Goal: Information Seeking & Learning: Learn about a topic

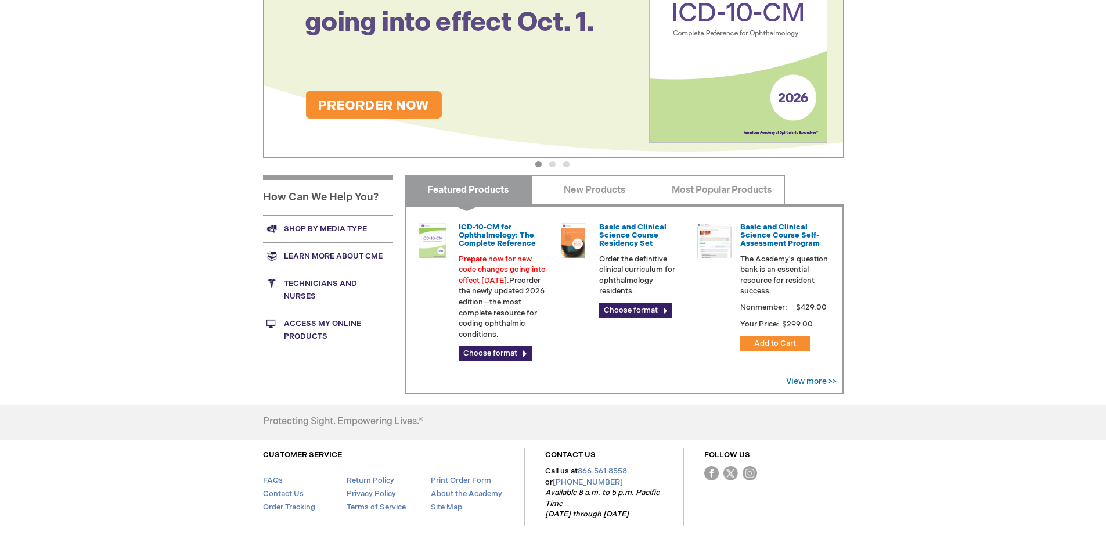
scroll to position [279, 0]
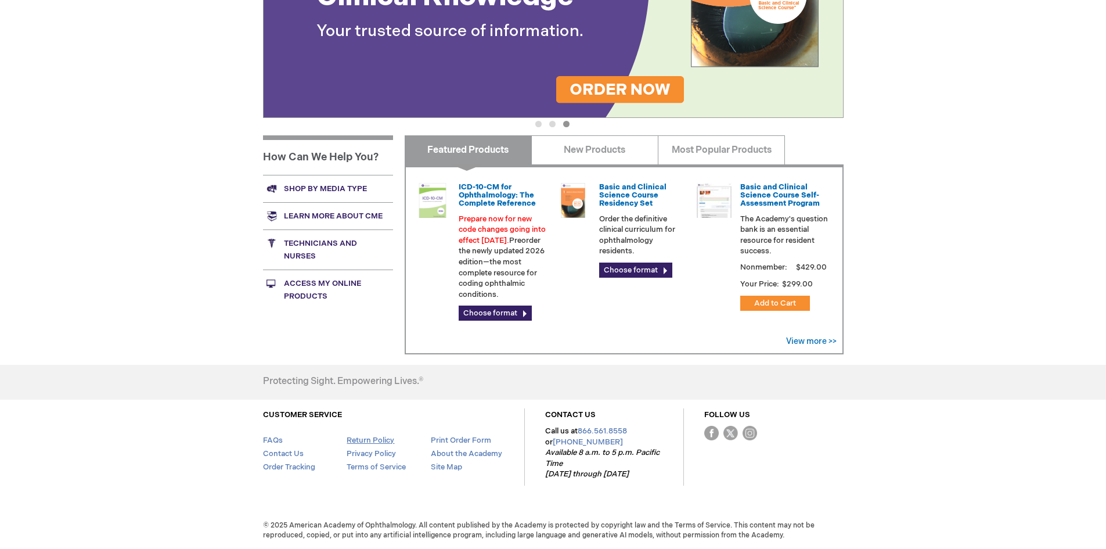
click at [384, 437] on link "Return Policy" at bounding box center [371, 440] width 48 height 9
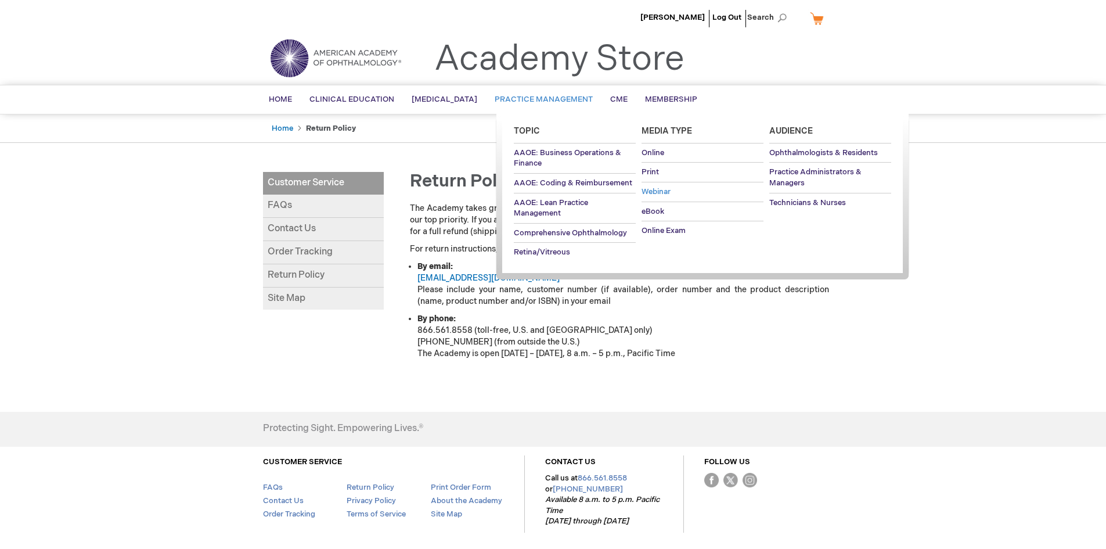
click at [660, 189] on span "Webinar" at bounding box center [656, 191] width 29 height 9
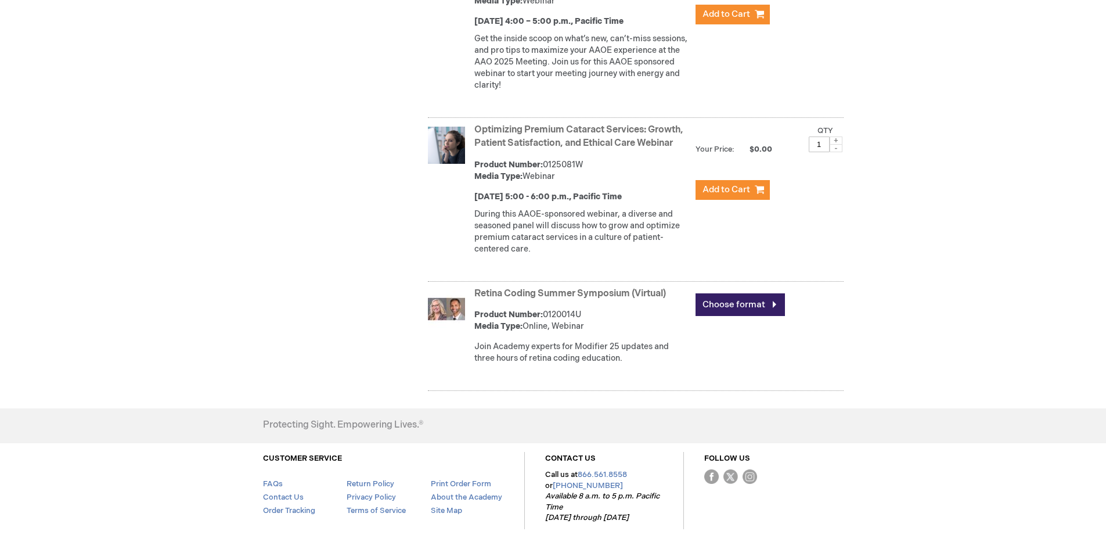
scroll to position [428, 0]
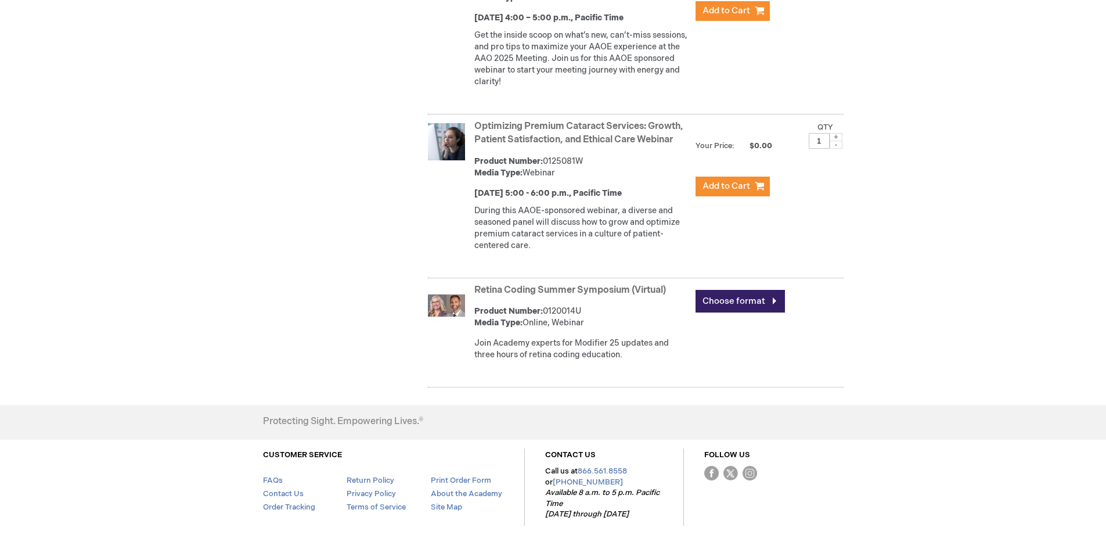
click at [583, 296] on link "Retina Coding Summer Symposium (Virtual)" at bounding box center [571, 290] width 192 height 11
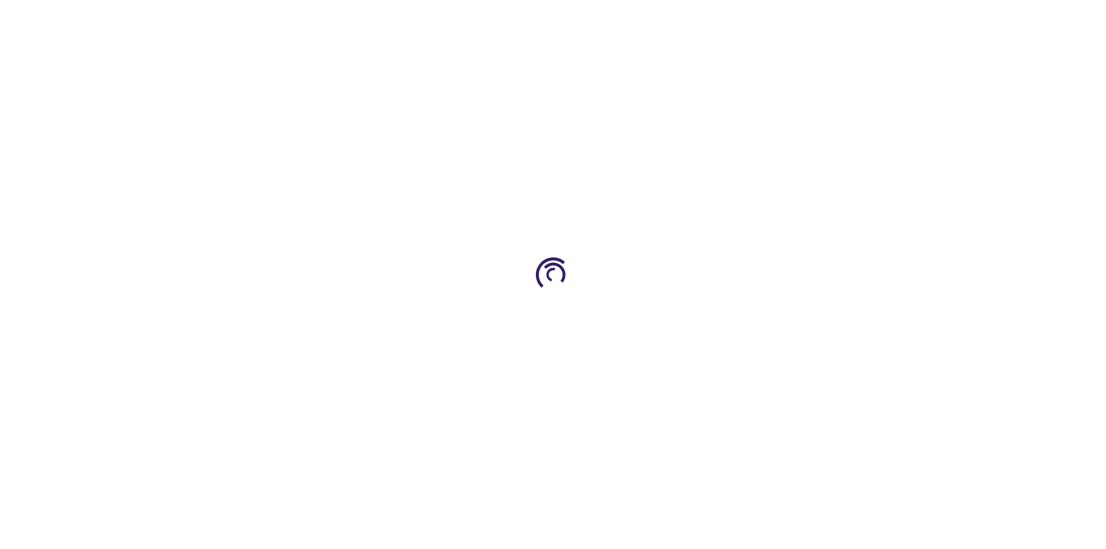
type input "0"
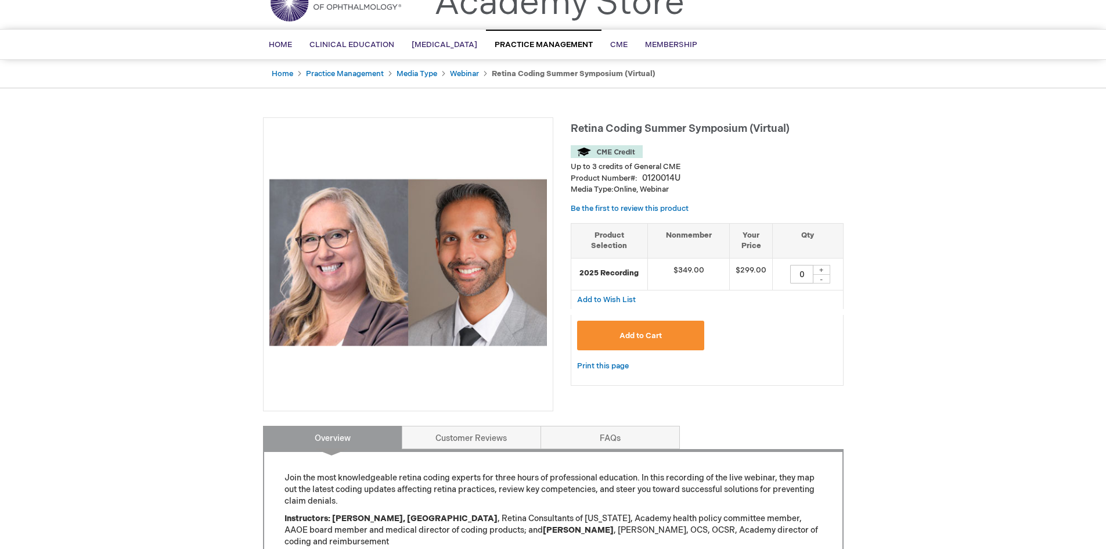
scroll to position [78, 0]
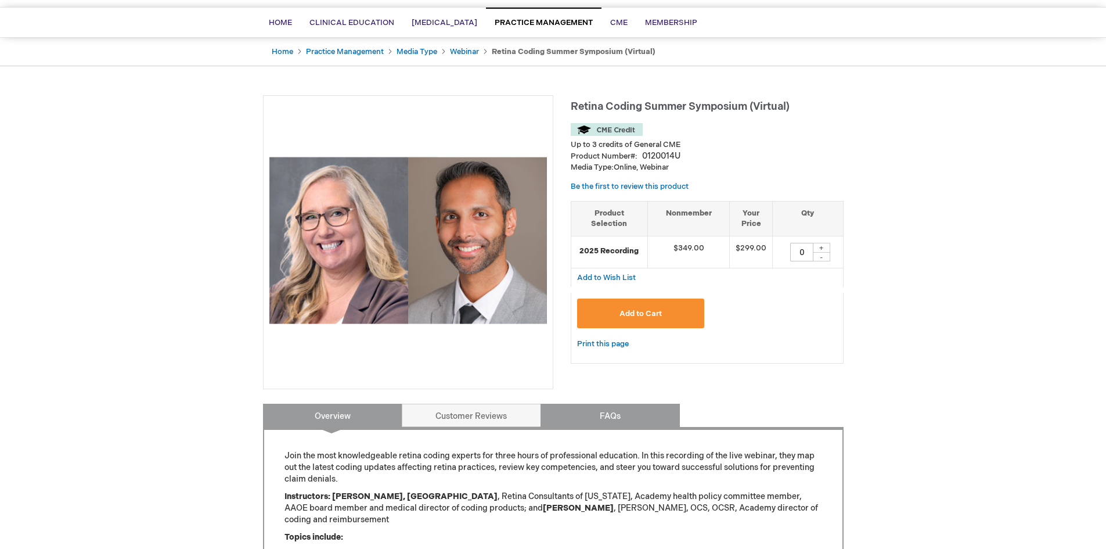
click at [630, 415] on link "FAQs" at bounding box center [610, 415] width 139 height 23
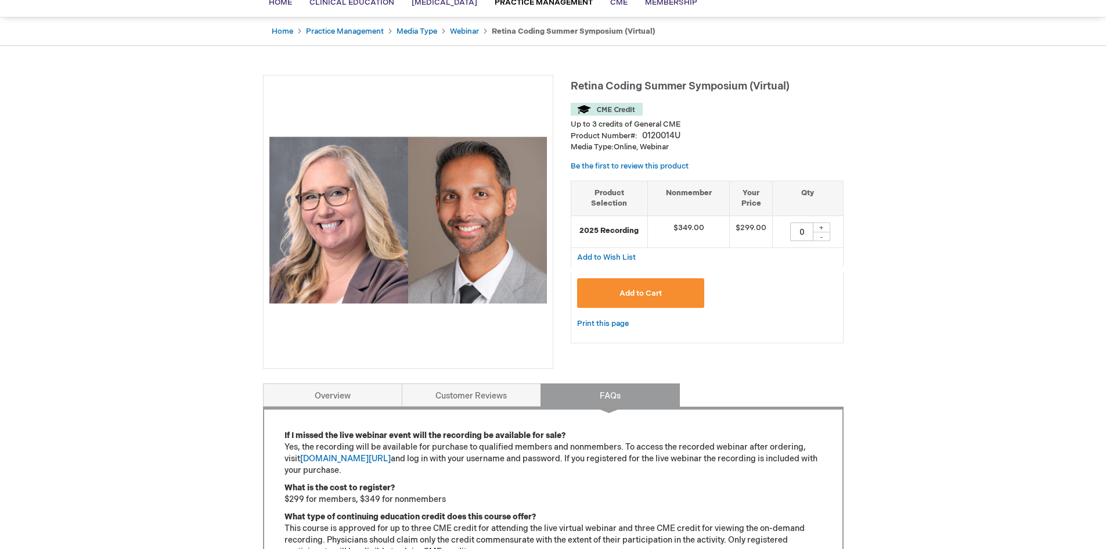
scroll to position [0, 0]
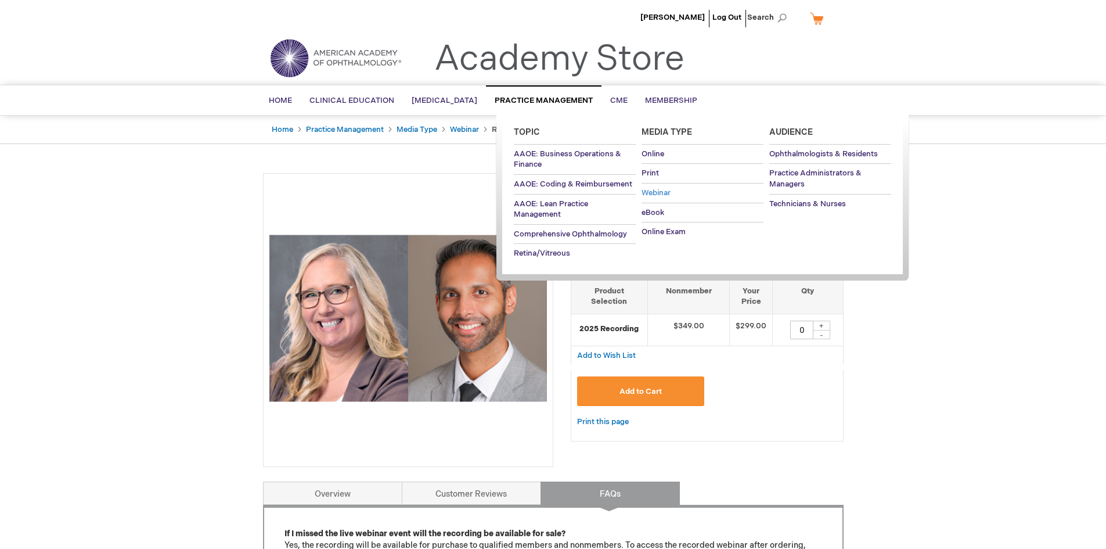
click at [659, 189] on span "Webinar" at bounding box center [656, 192] width 29 height 9
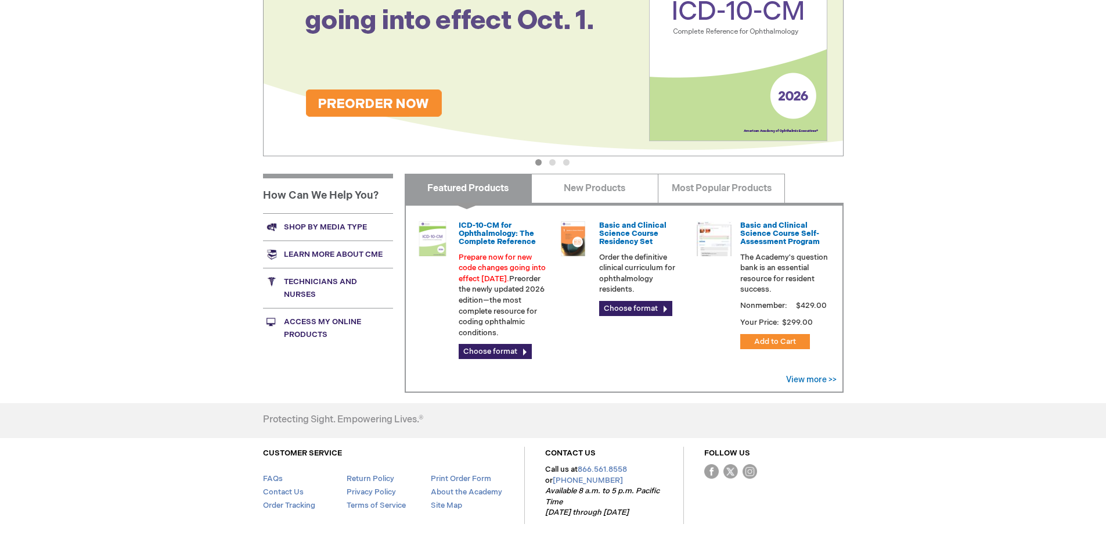
scroll to position [279, 0]
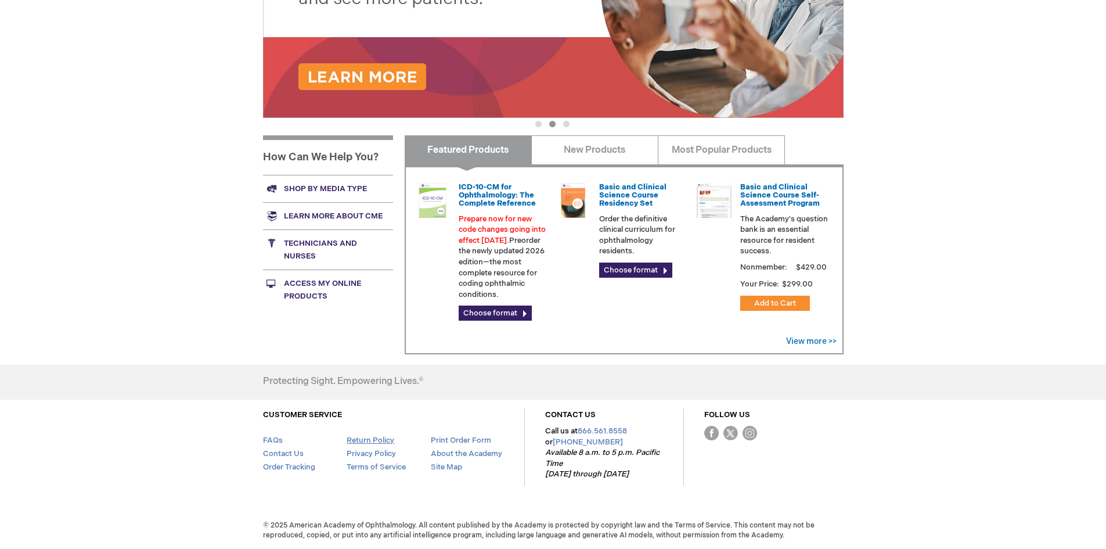
click at [385, 439] on link "Return Policy" at bounding box center [371, 440] width 48 height 9
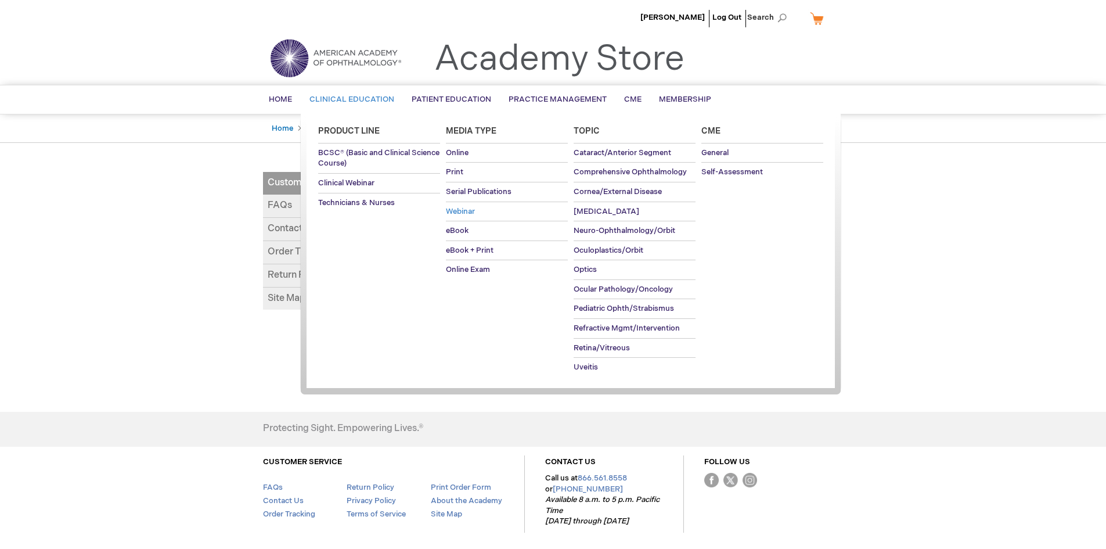
click at [461, 206] on link "Webinar" at bounding box center [507, 211] width 122 height 19
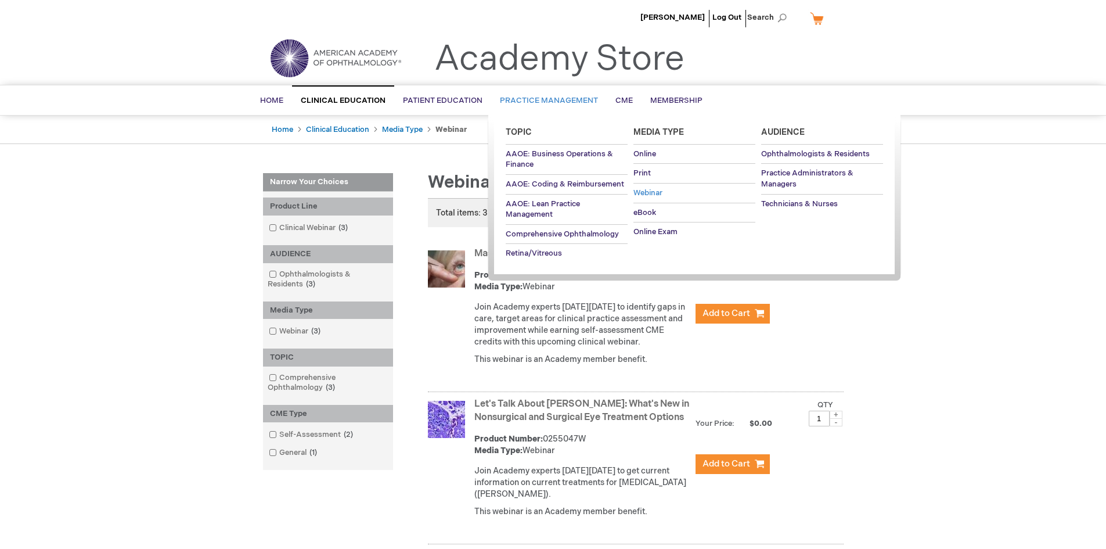
click at [655, 189] on span "Webinar" at bounding box center [648, 192] width 29 height 9
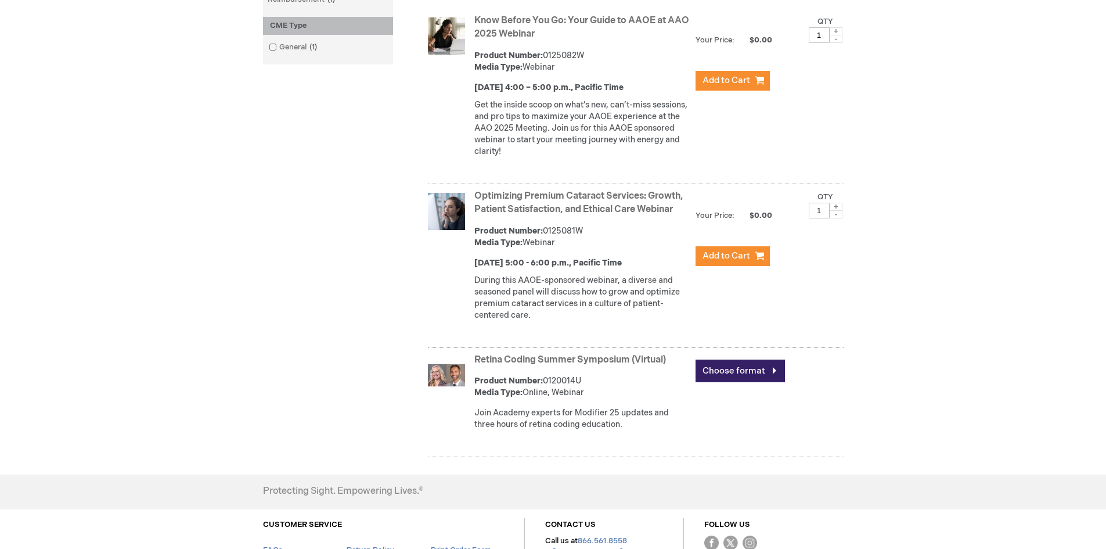
scroll to position [330, 0]
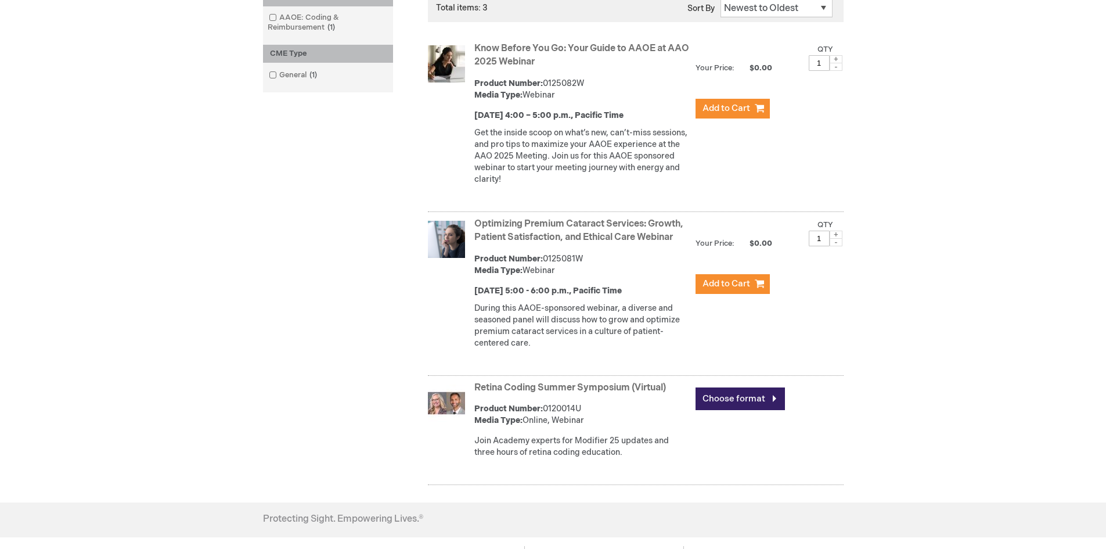
click at [585, 245] on strong "Optimizing Premium Cataract Services: Growth, Patient Satisfaction, and Ethical…" at bounding box center [582, 231] width 215 height 27
click at [584, 243] on link "Optimizing Premium Cataract Services: Growth, Patient Satisfaction, and Ethical…" at bounding box center [579, 230] width 209 height 24
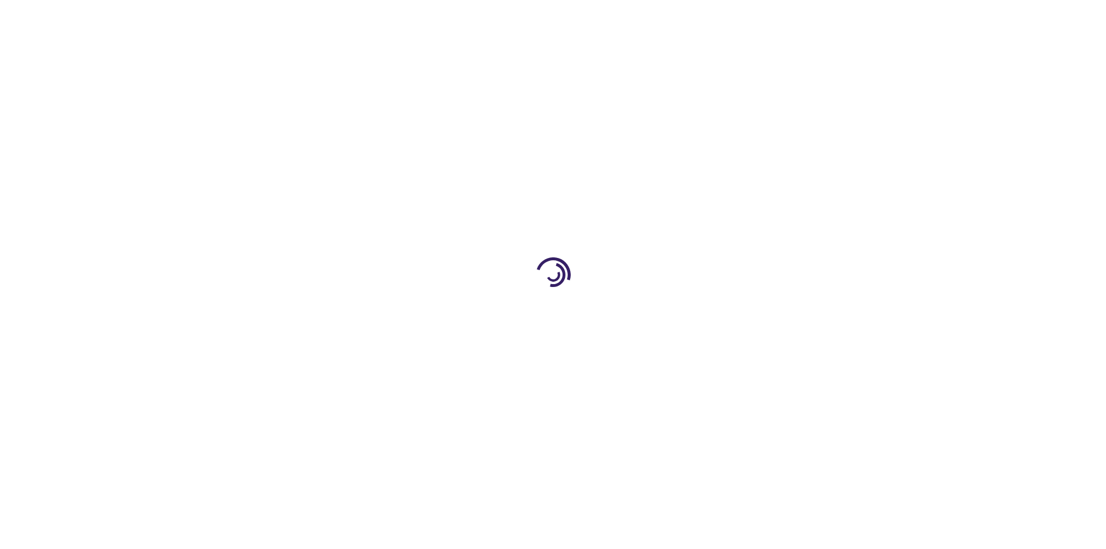
type input "0"
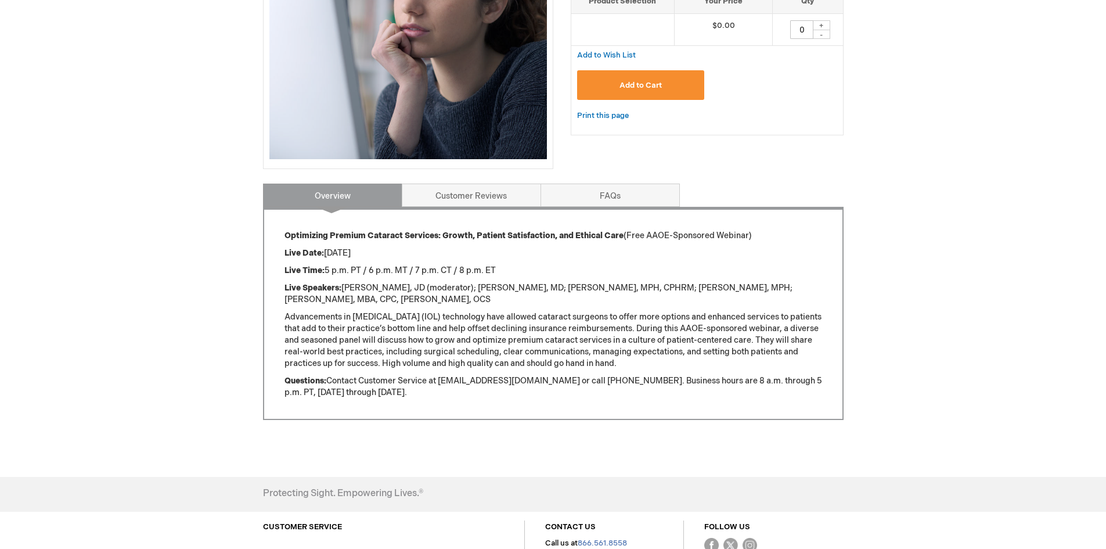
scroll to position [310, 0]
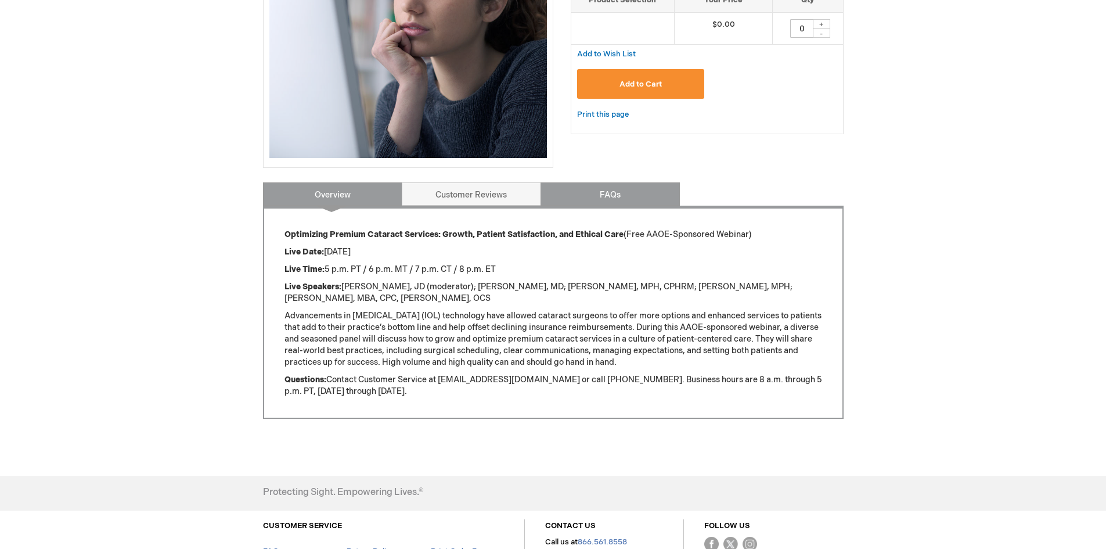
click at [653, 189] on link "FAQs" at bounding box center [610, 193] width 139 height 23
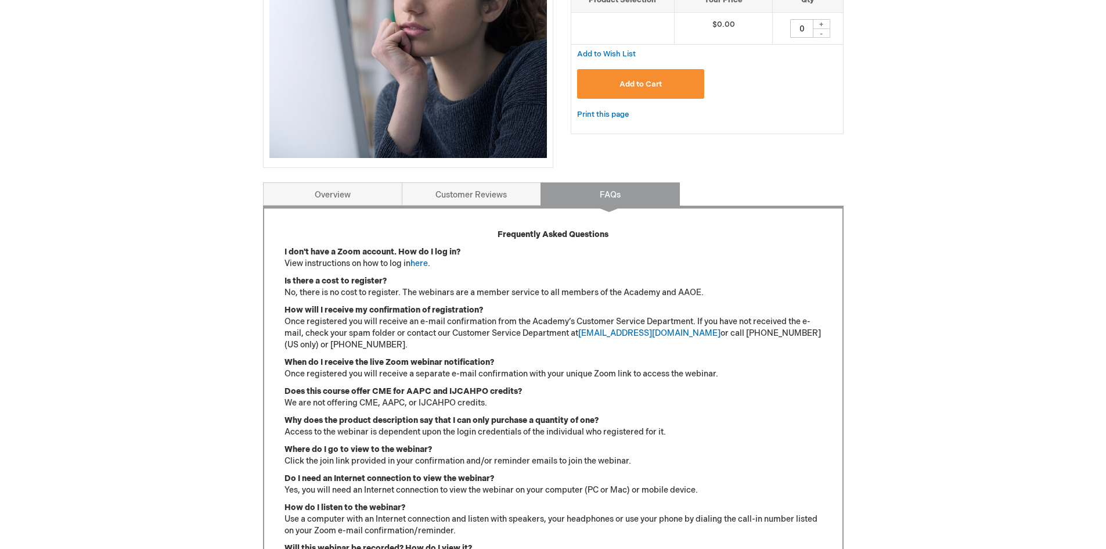
scroll to position [493, 0]
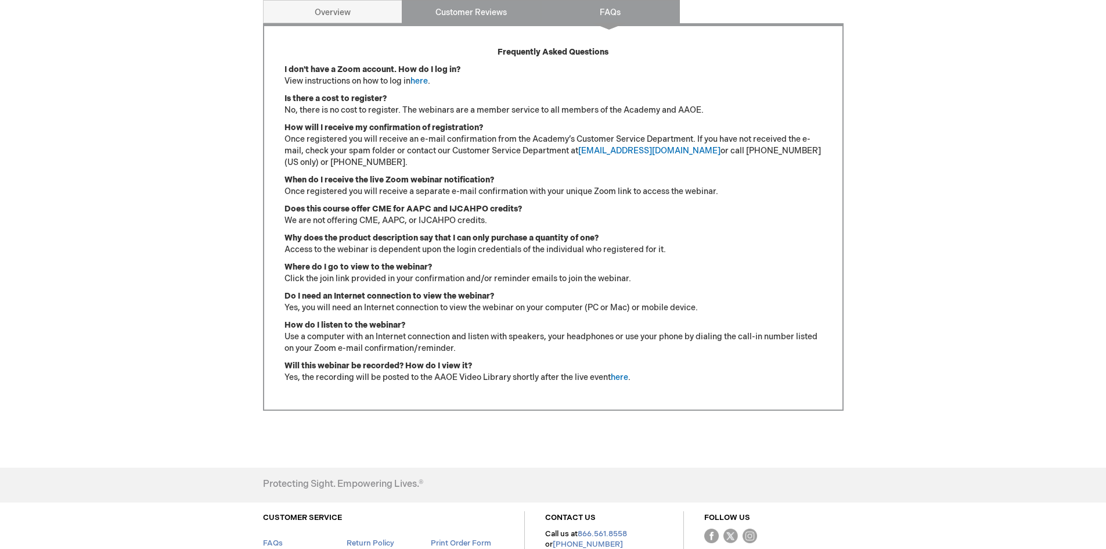
click at [485, 10] on link "Customer Reviews" at bounding box center [471, 11] width 139 height 23
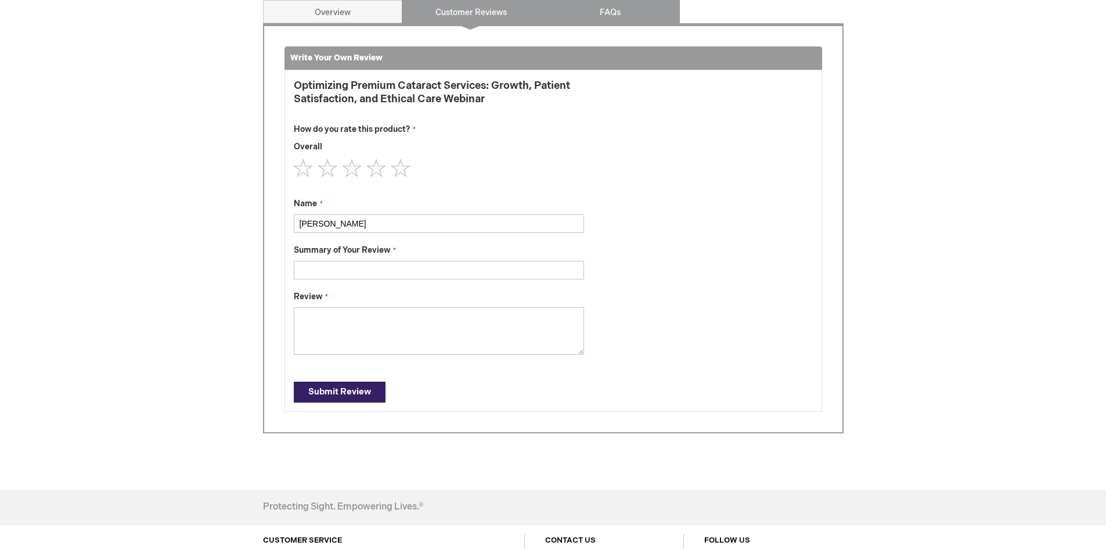
click at [599, 21] on link "FAQs" at bounding box center [610, 11] width 139 height 23
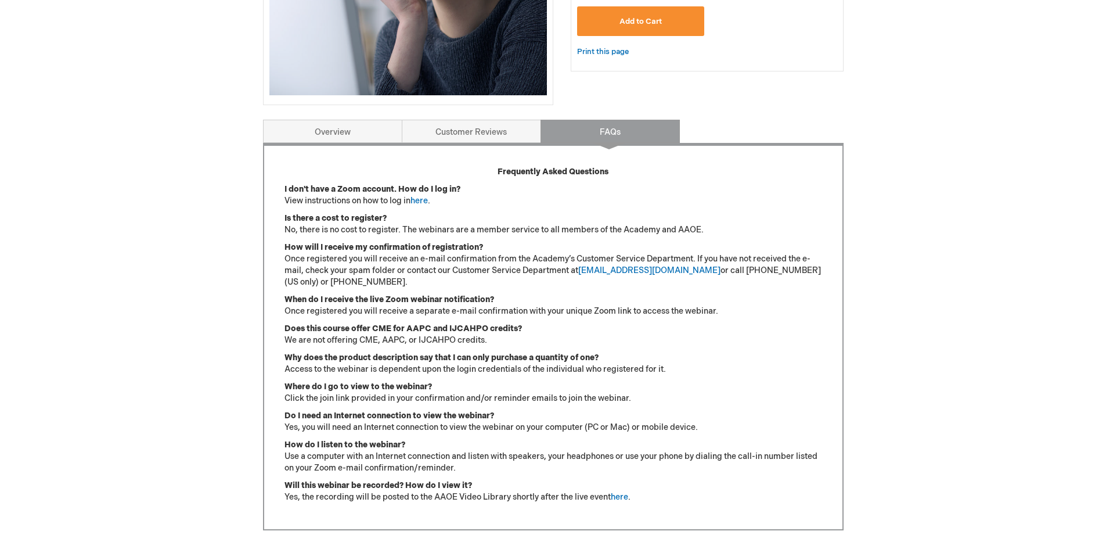
scroll to position [361, 0]
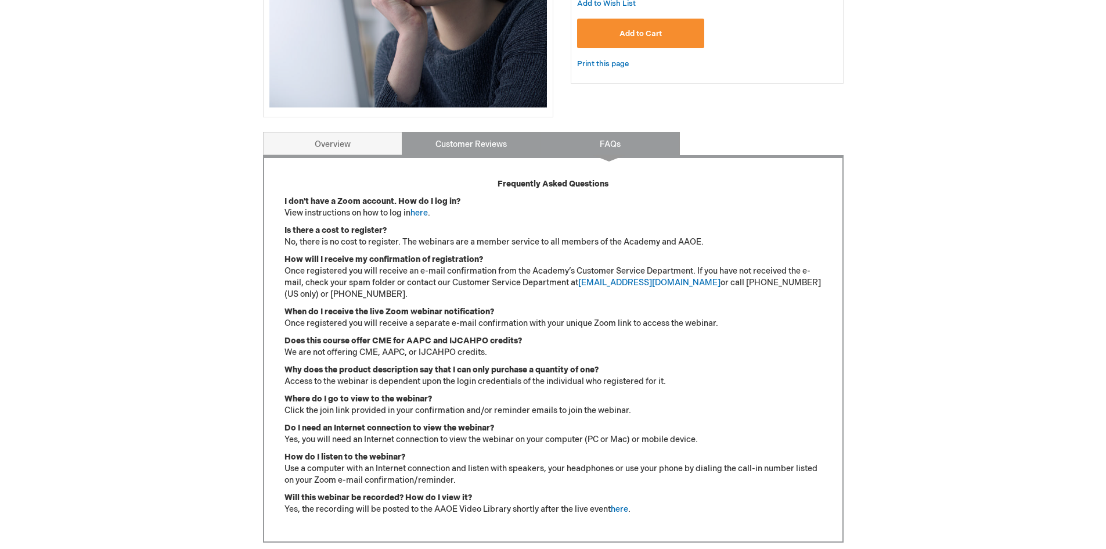
click at [449, 150] on link "Customer Reviews" at bounding box center [471, 143] width 139 height 23
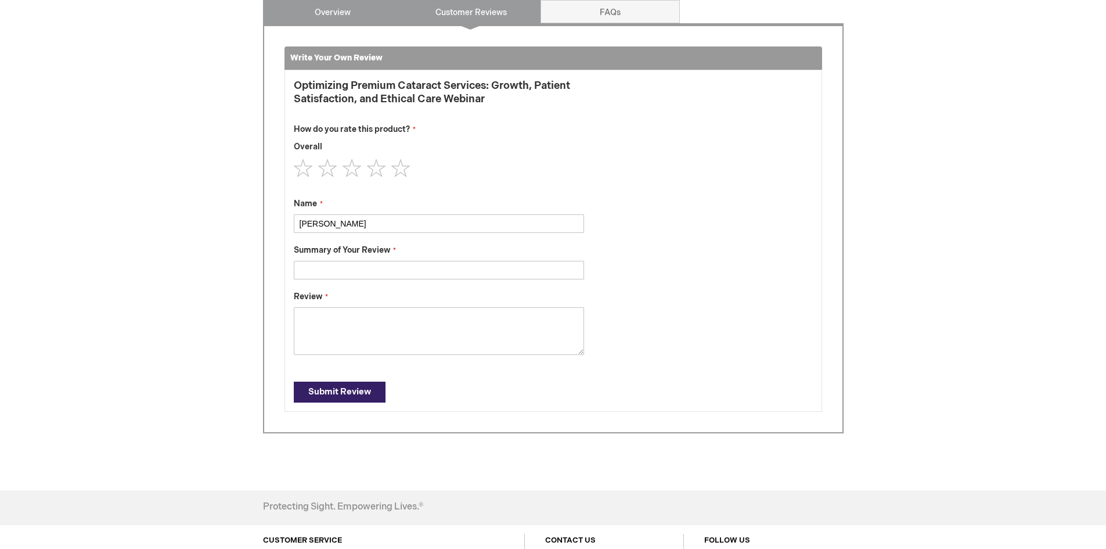
click at [342, 10] on link "Overview" at bounding box center [332, 11] width 139 height 23
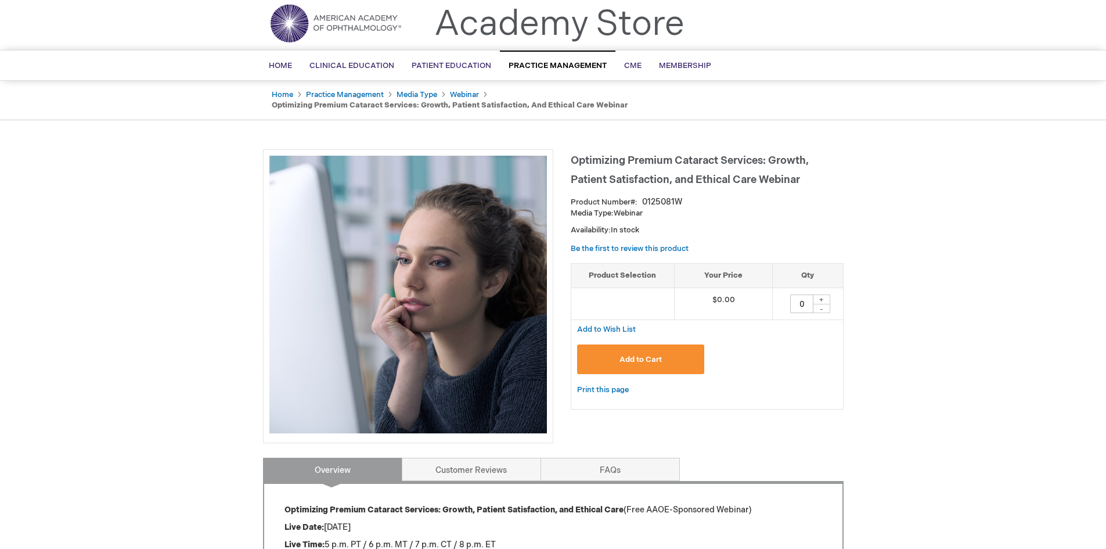
scroll to position [0, 0]
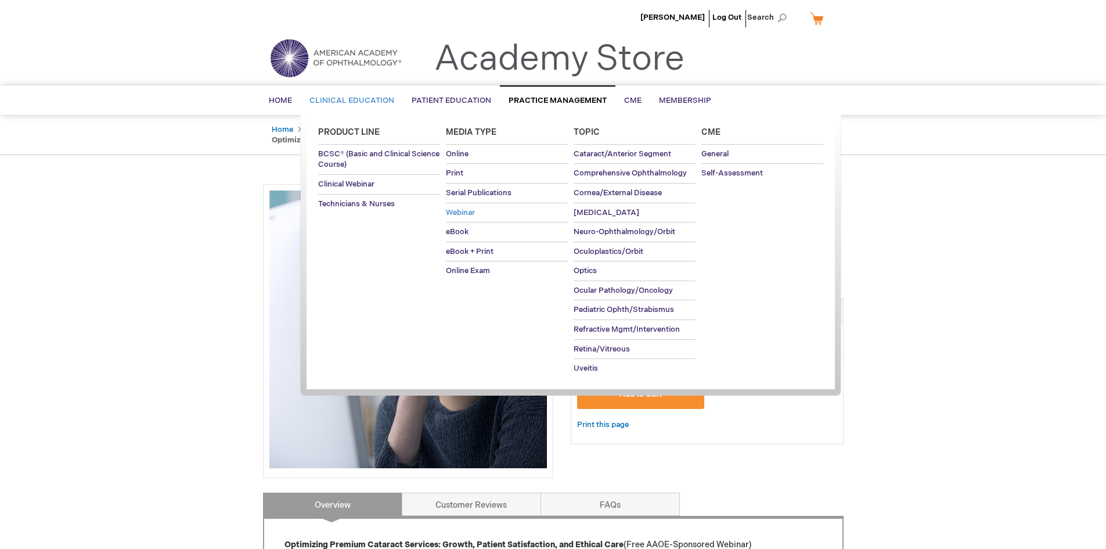
click at [473, 208] on span "Webinar" at bounding box center [460, 212] width 29 height 9
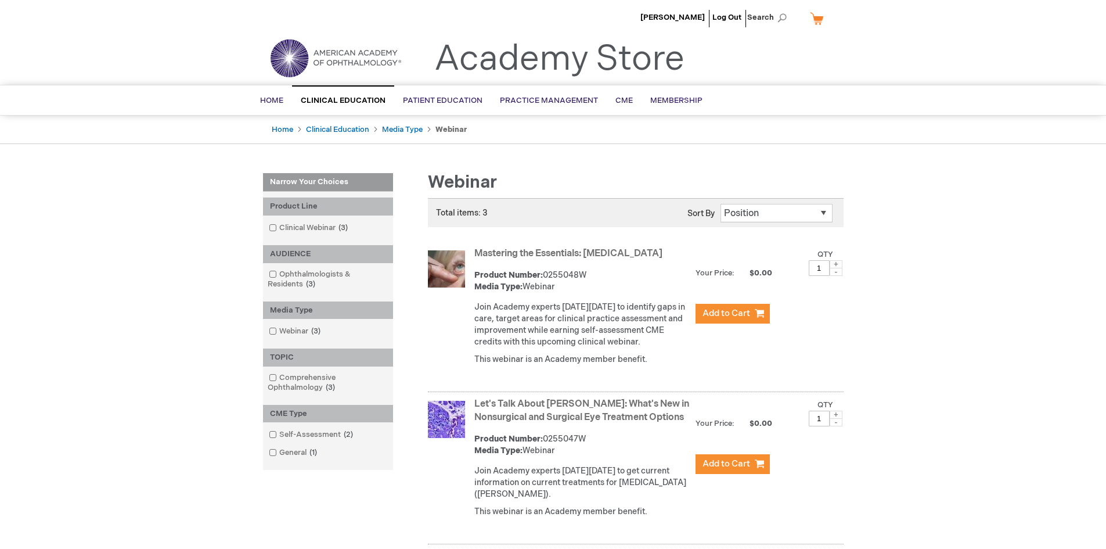
click at [566, 276] on div "Product Number: 0255048W Media Type: Webinar" at bounding box center [582, 281] width 215 height 23
copy div "0255048W"
click at [573, 457] on div "Product Number: 0255047W Media Type: Webinar" at bounding box center [582, 444] width 215 height 23
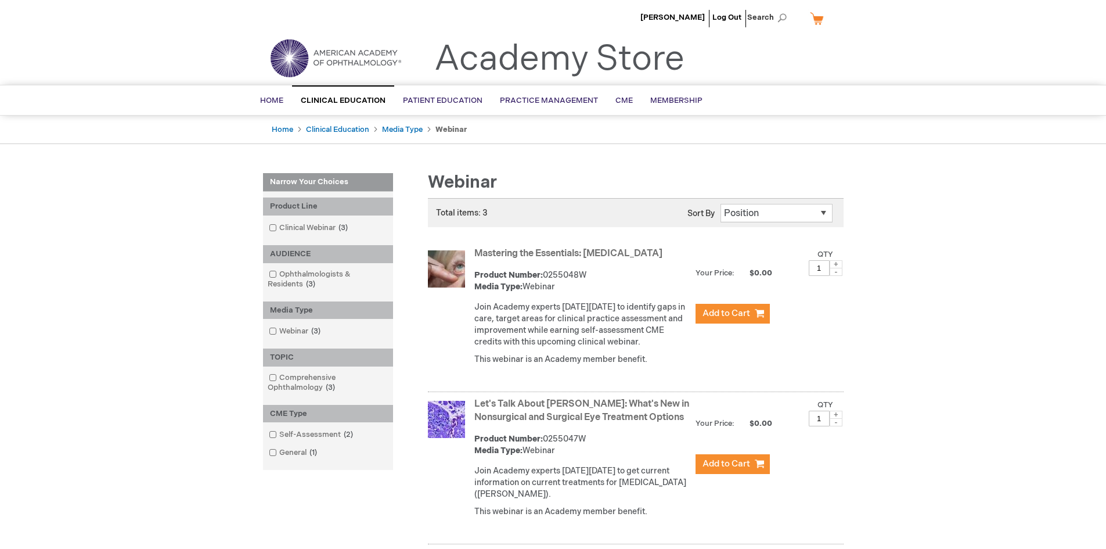
copy div "0255047W"
